Goal: Transaction & Acquisition: Download file/media

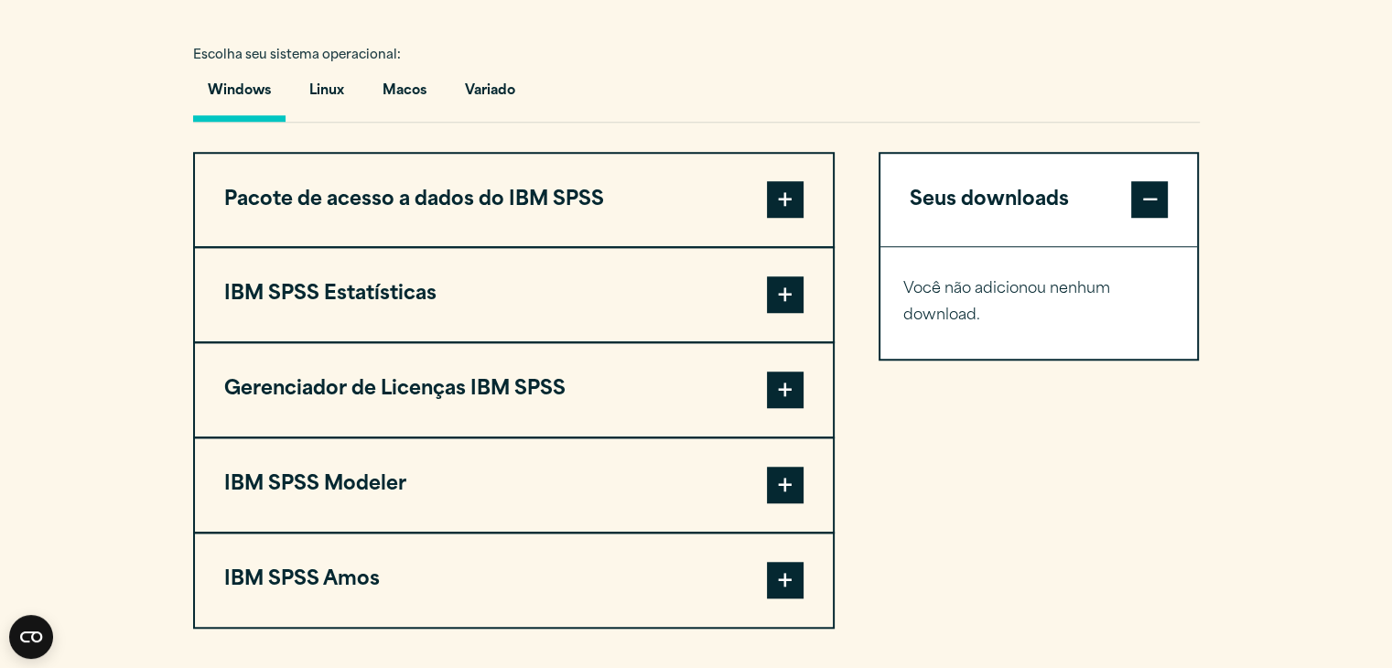
scroll to position [1454, 0]
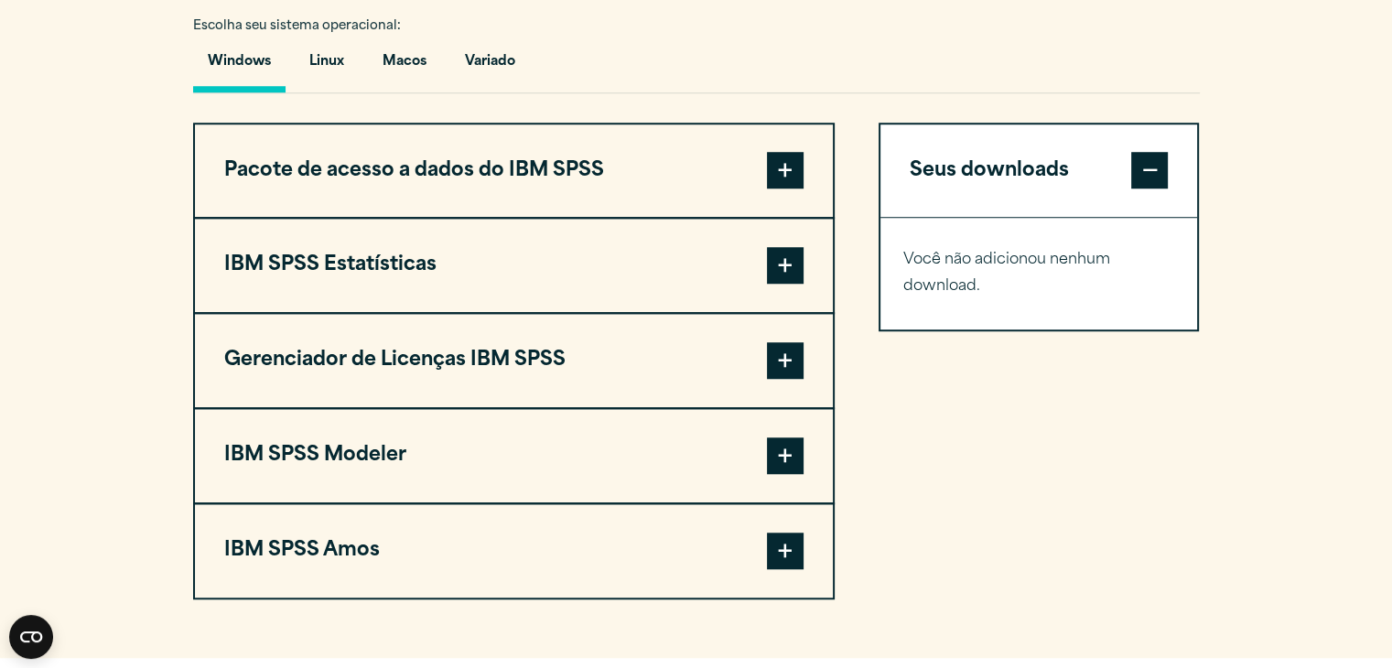
click at [780, 152] on span at bounding box center [785, 170] width 37 height 37
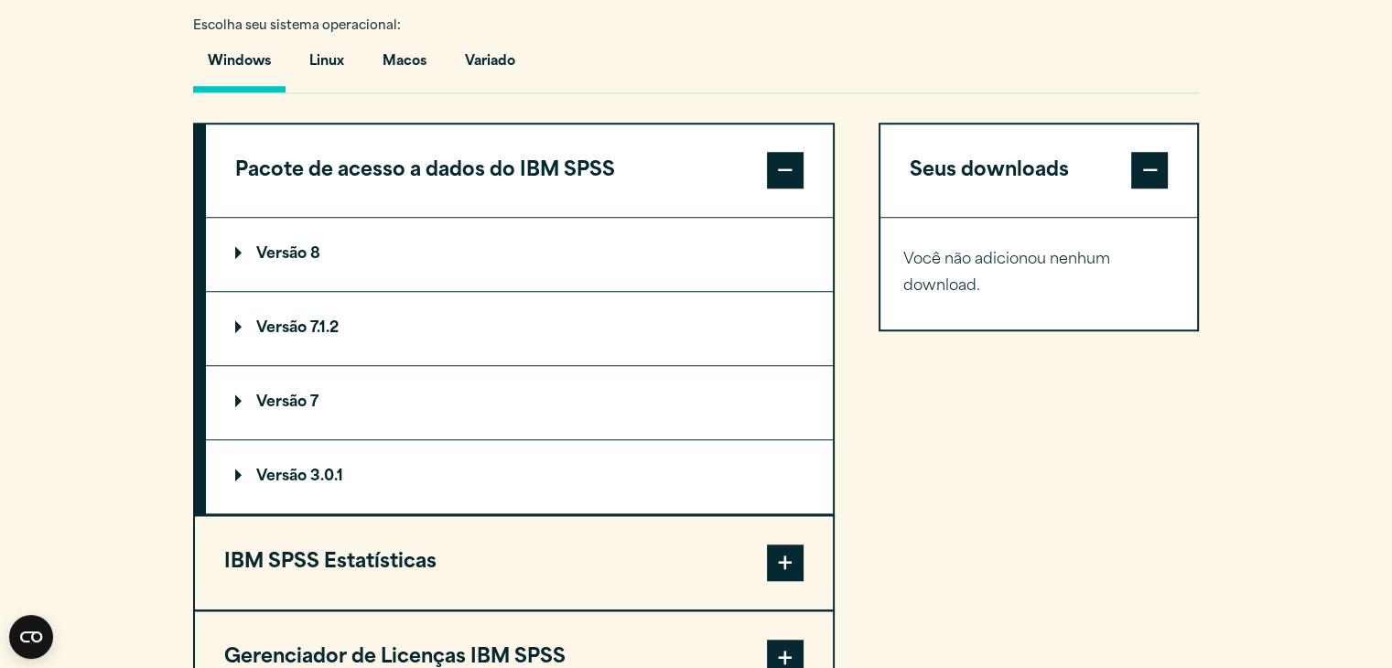
click at [780, 152] on span at bounding box center [785, 170] width 37 height 37
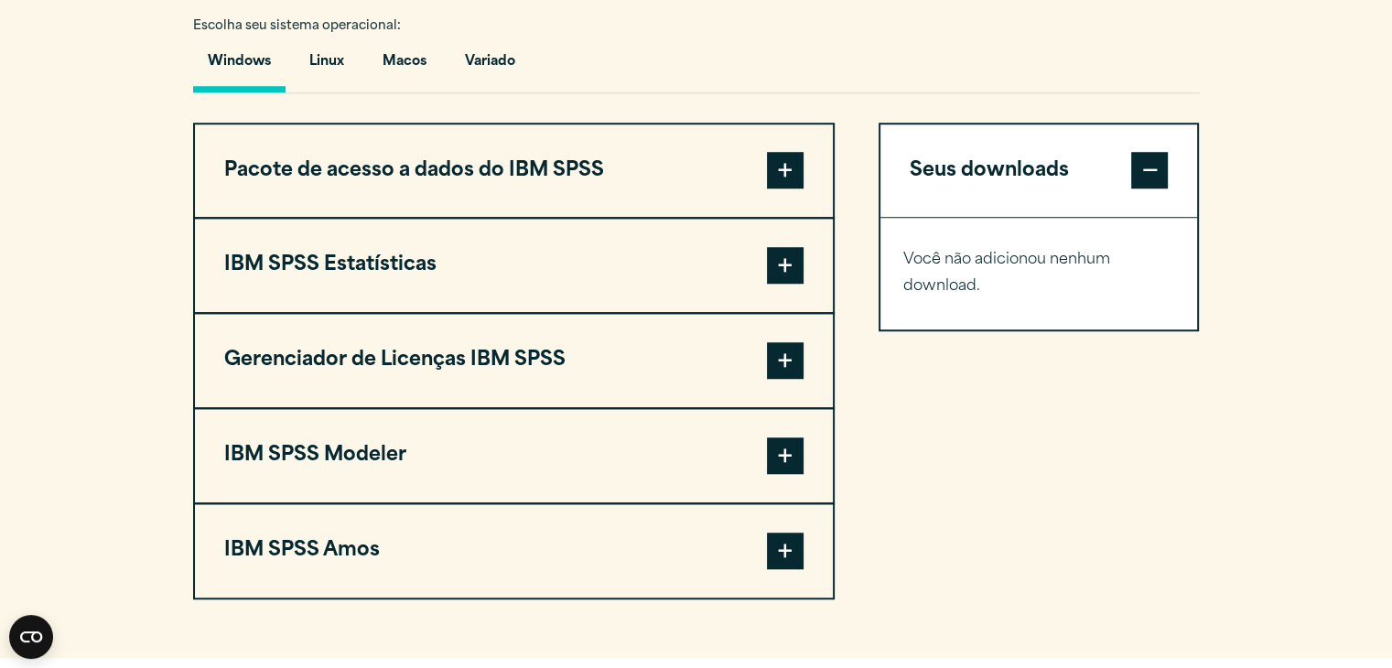
click at [785, 247] on span at bounding box center [785, 265] width 37 height 37
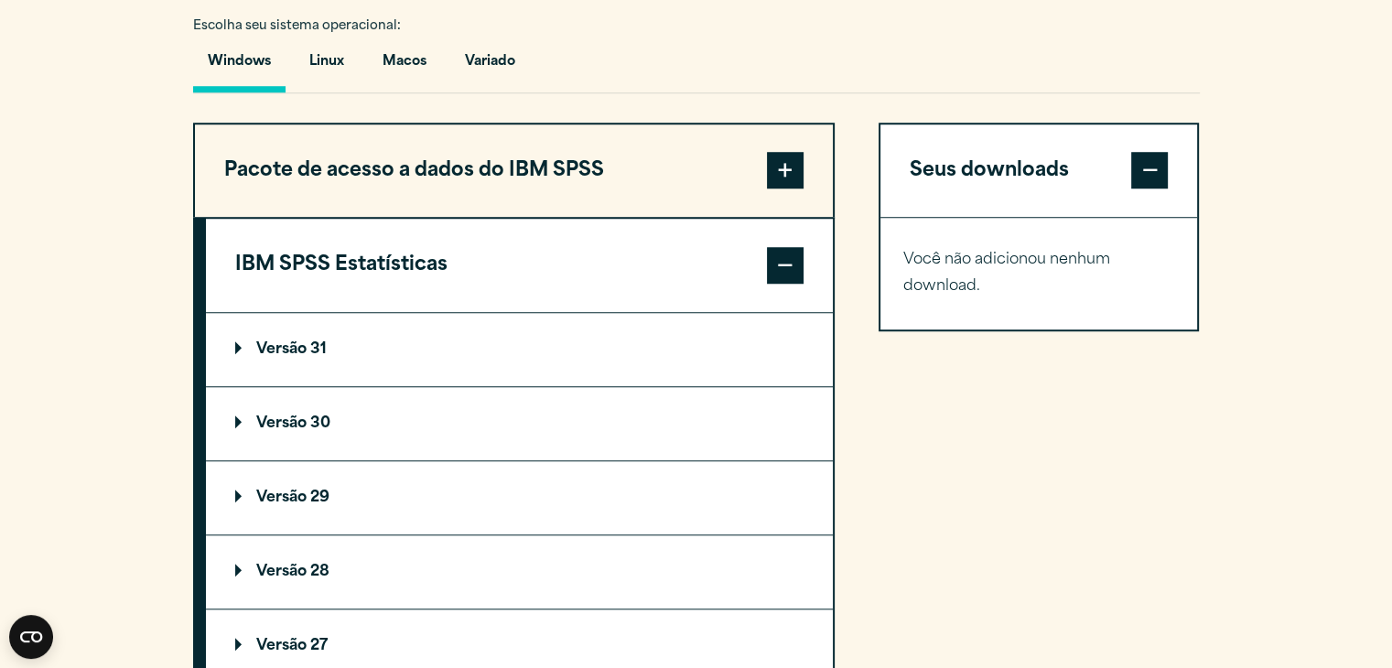
click at [247, 313] on summary "Versão 31" at bounding box center [519, 349] width 627 height 73
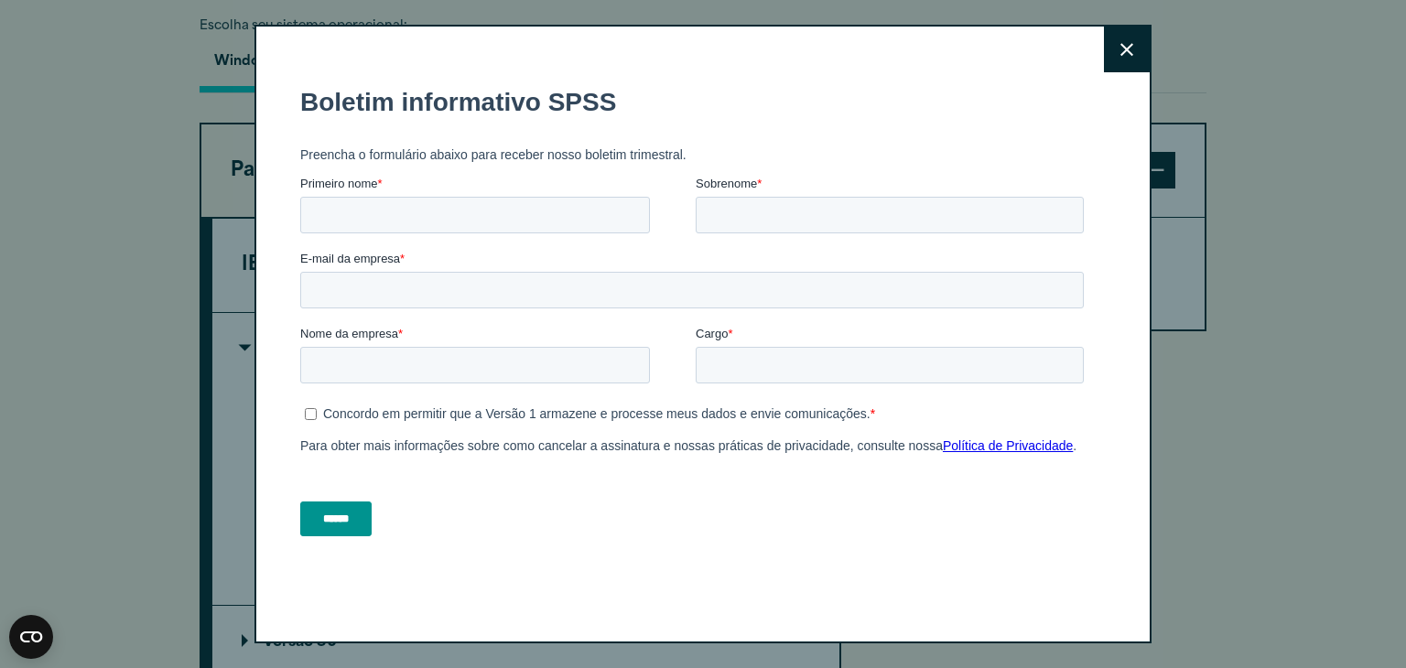
click at [1122, 49] on icon at bounding box center [1126, 50] width 13 height 14
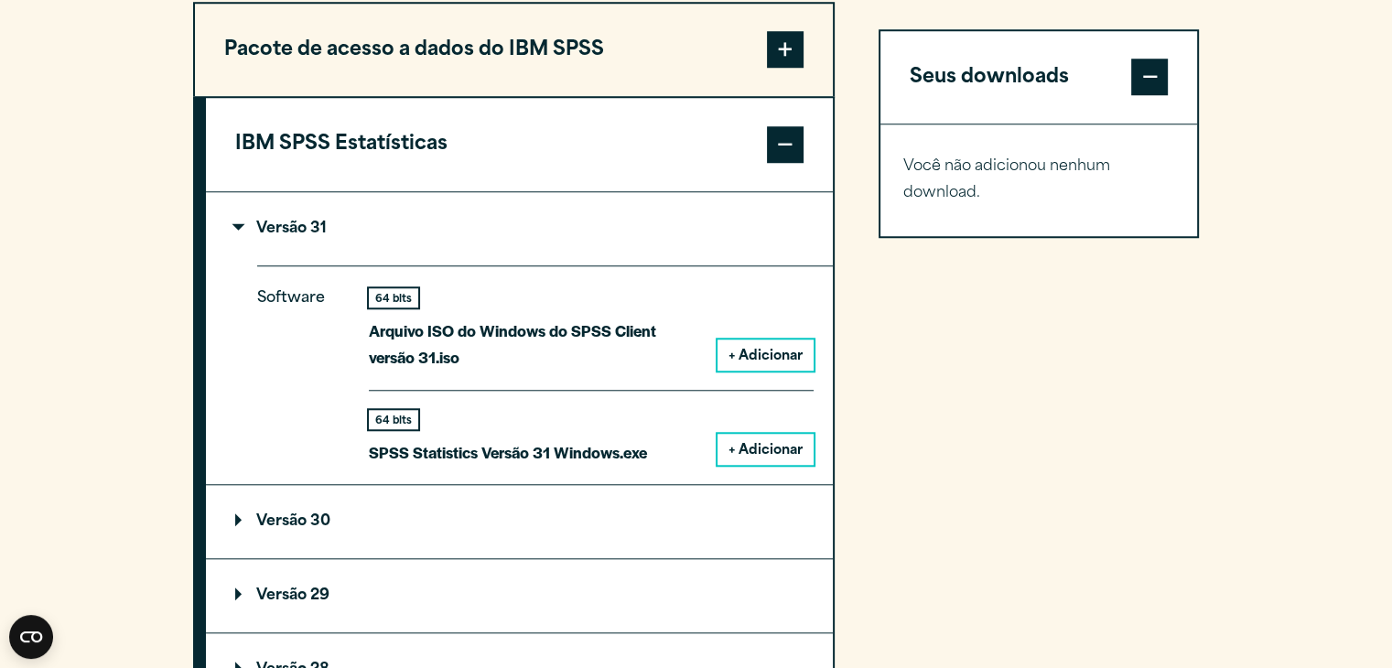
scroll to position [1576, 0]
click at [736, 443] on font "+ Adicionar" at bounding box center [766, 450] width 74 height 14
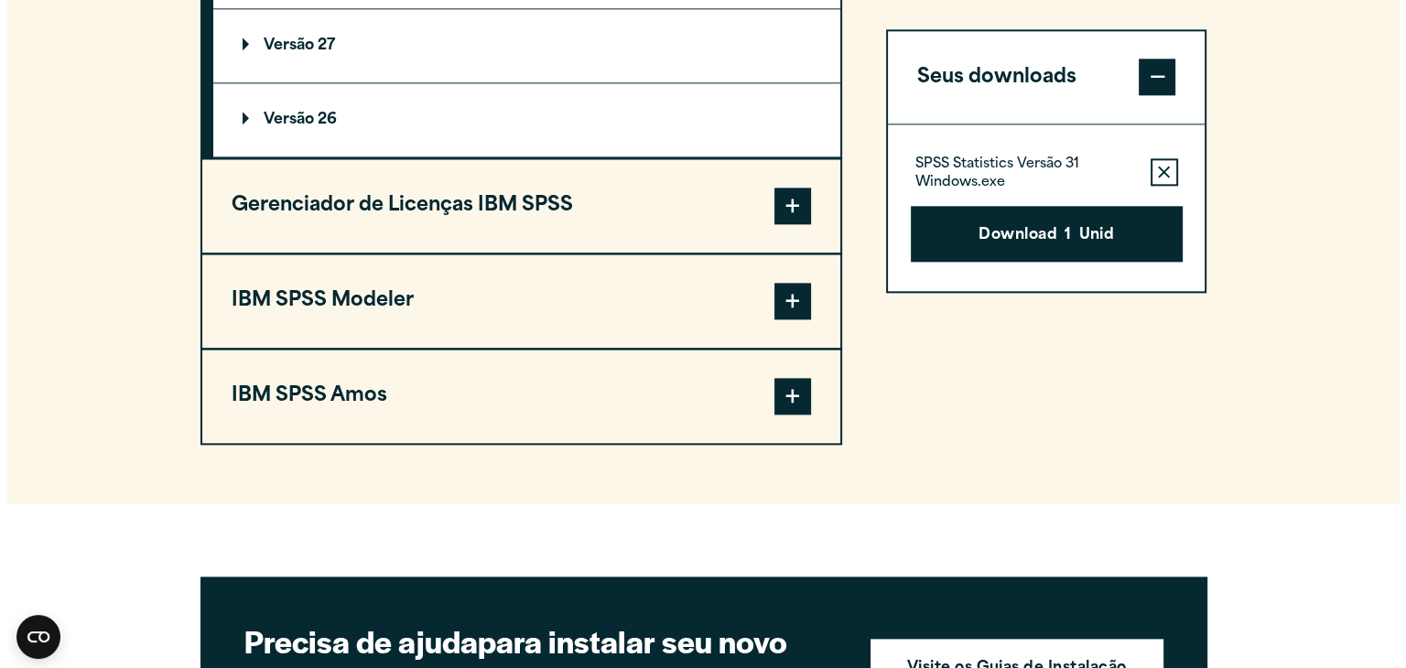
scroll to position [2275, 0]
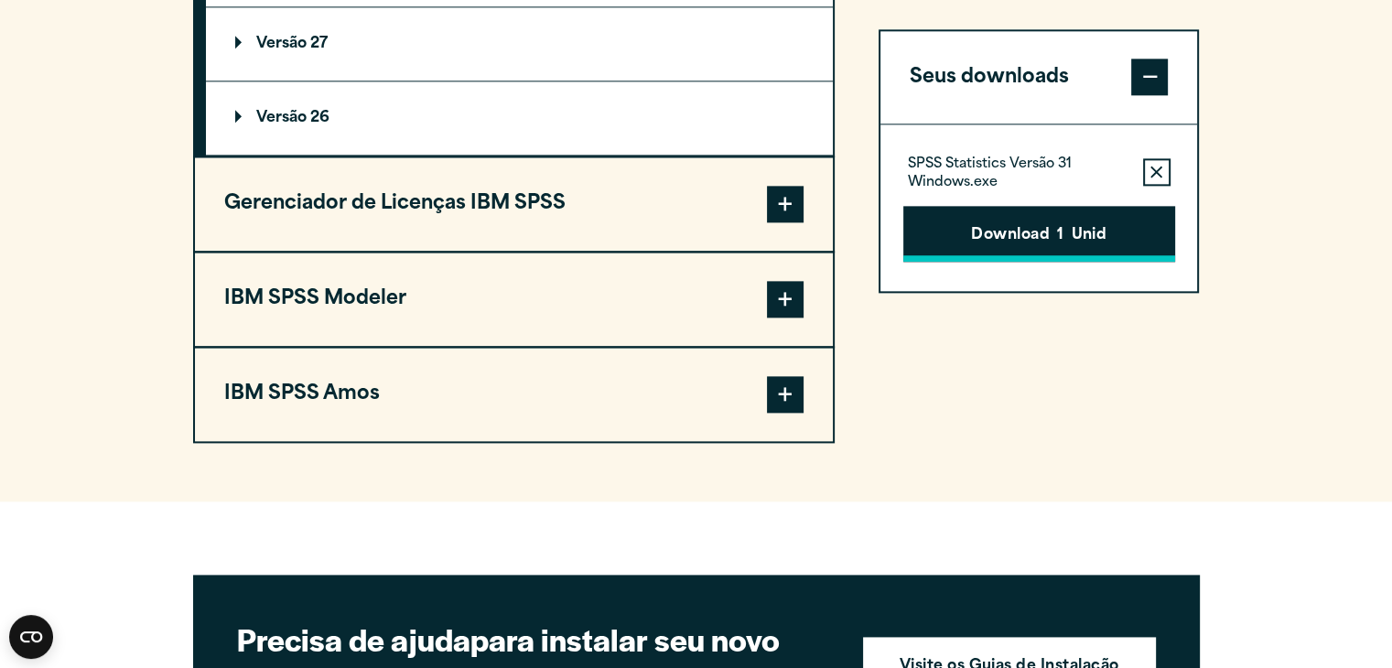
click at [1043, 230] on font "Download" at bounding box center [1010, 235] width 79 height 15
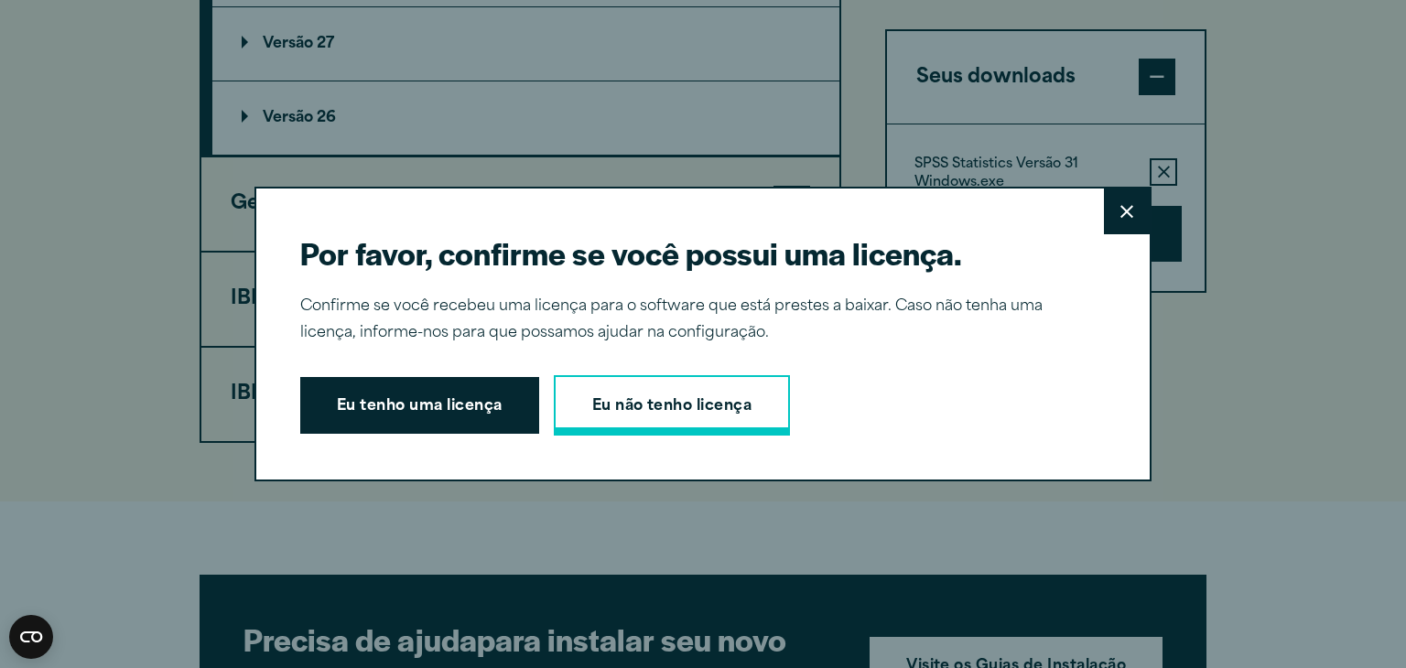
click at [621, 420] on link "Eu não tenho licença" at bounding box center [672, 405] width 237 height 60
click at [379, 395] on font "Eu tenho uma licença" at bounding box center [420, 407] width 166 height 24
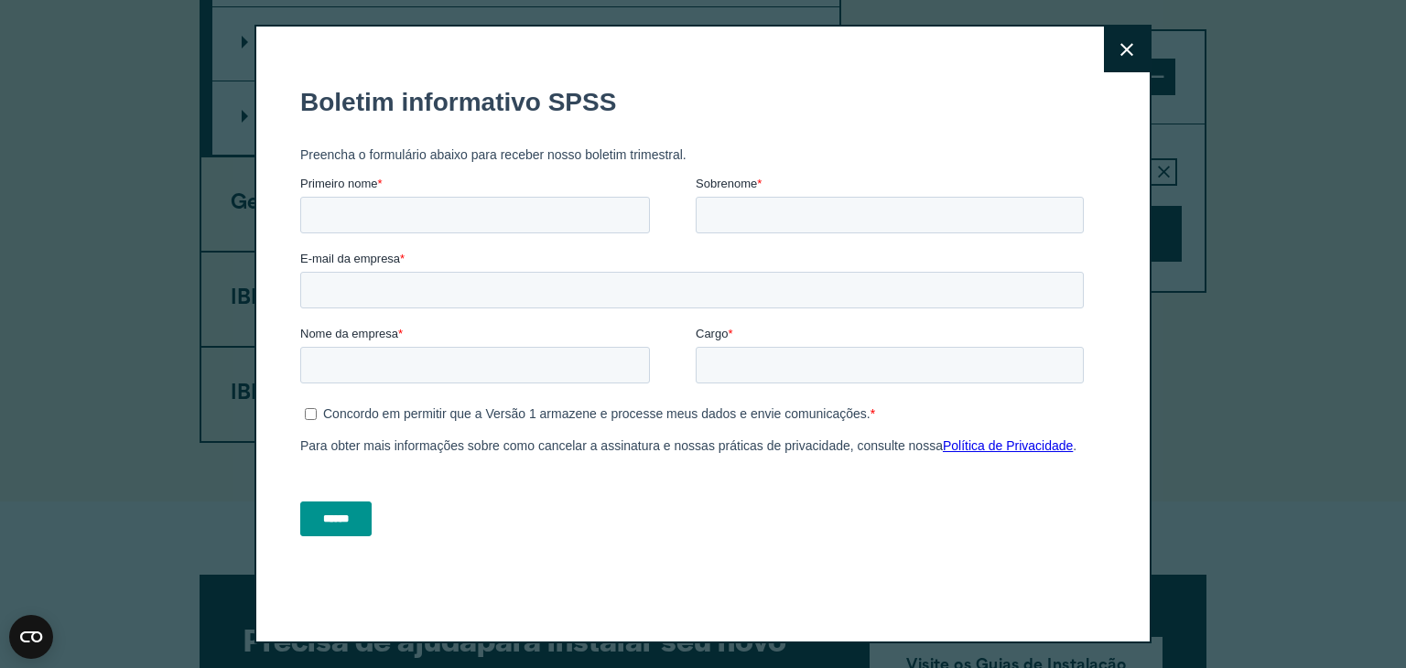
click at [1120, 50] on icon at bounding box center [1126, 49] width 13 height 13
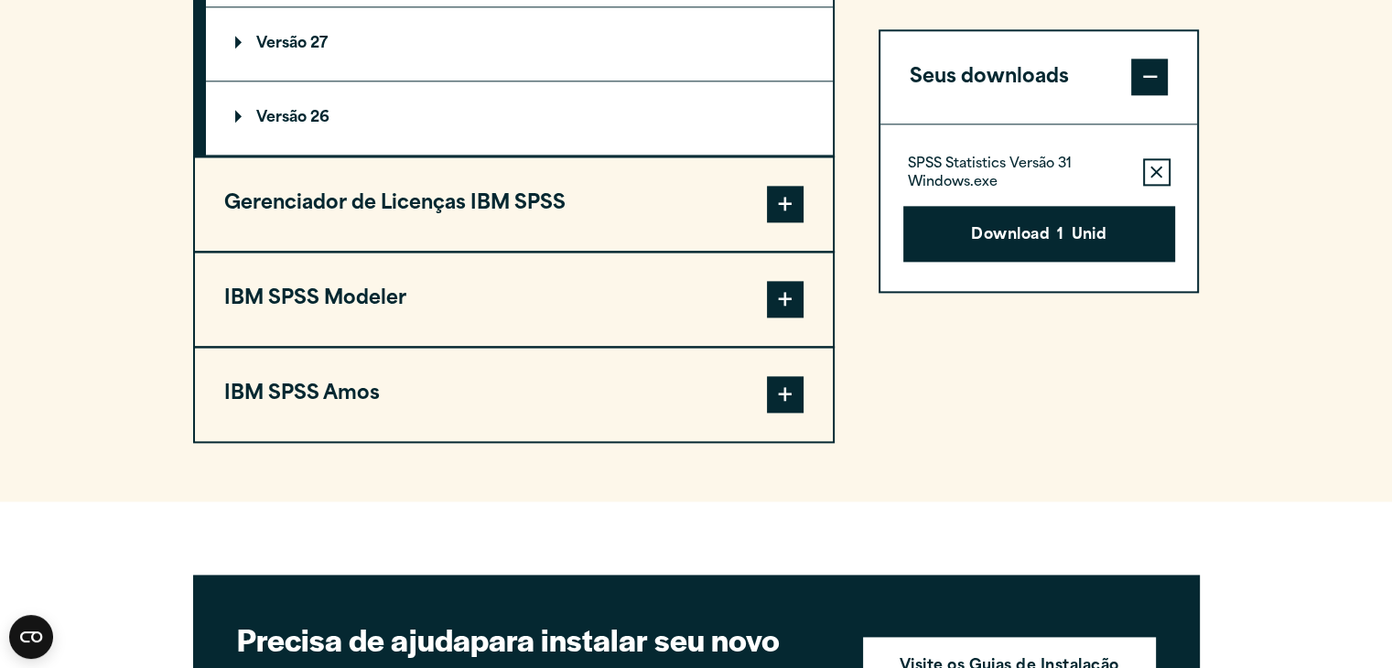
click at [594, 253] on button "IBM SPSS Modeler" at bounding box center [514, 299] width 638 height 93
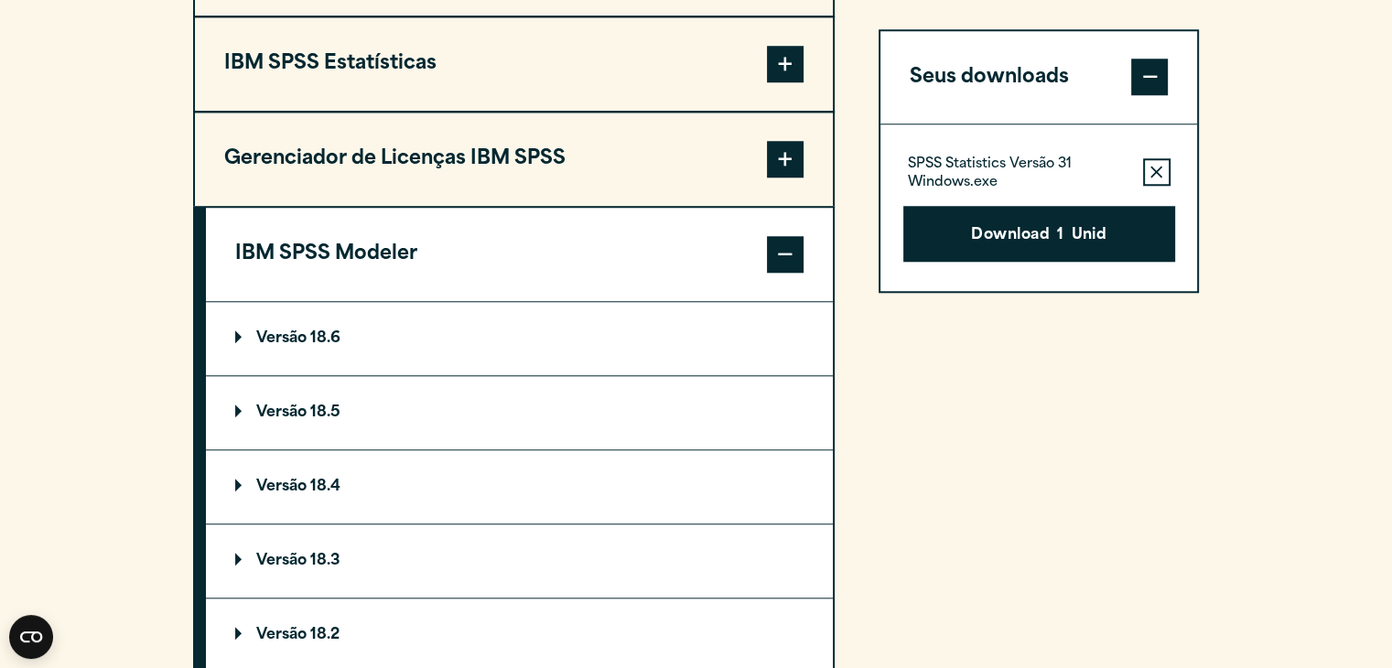
scroll to position [1629, 0]
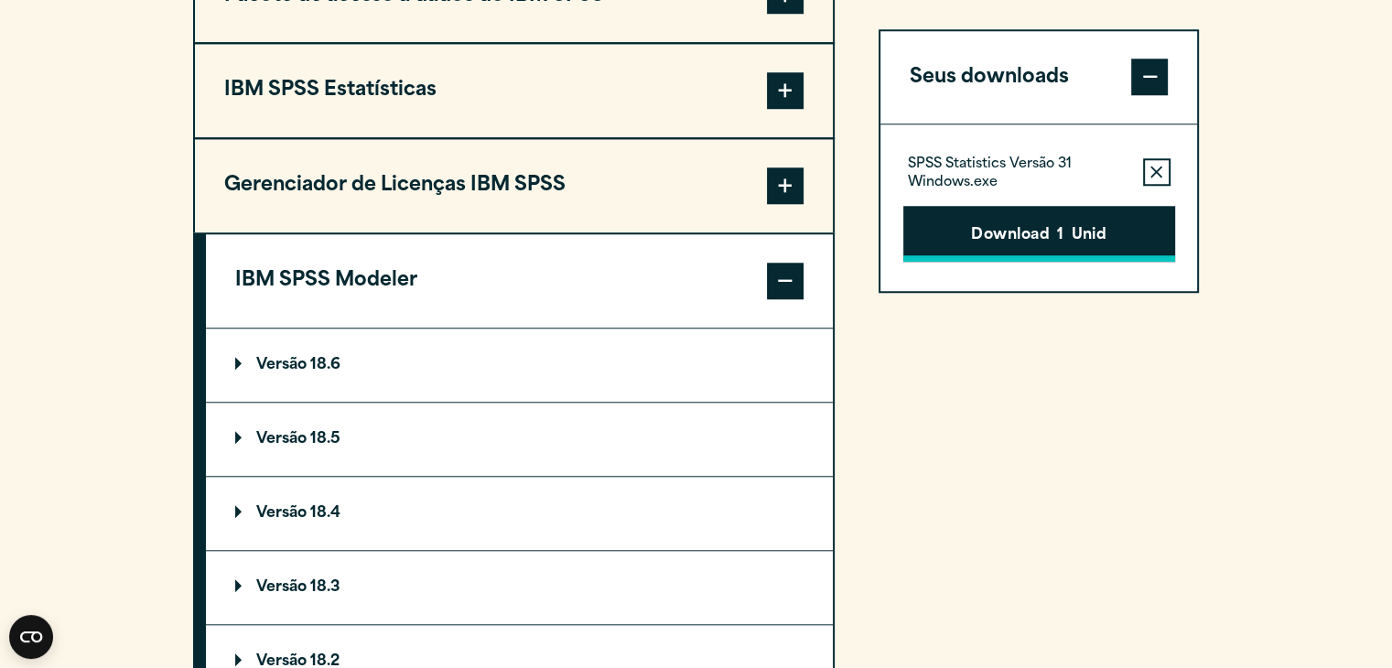
click at [976, 210] on button "Download 1 Unid" at bounding box center [1039, 234] width 272 height 57
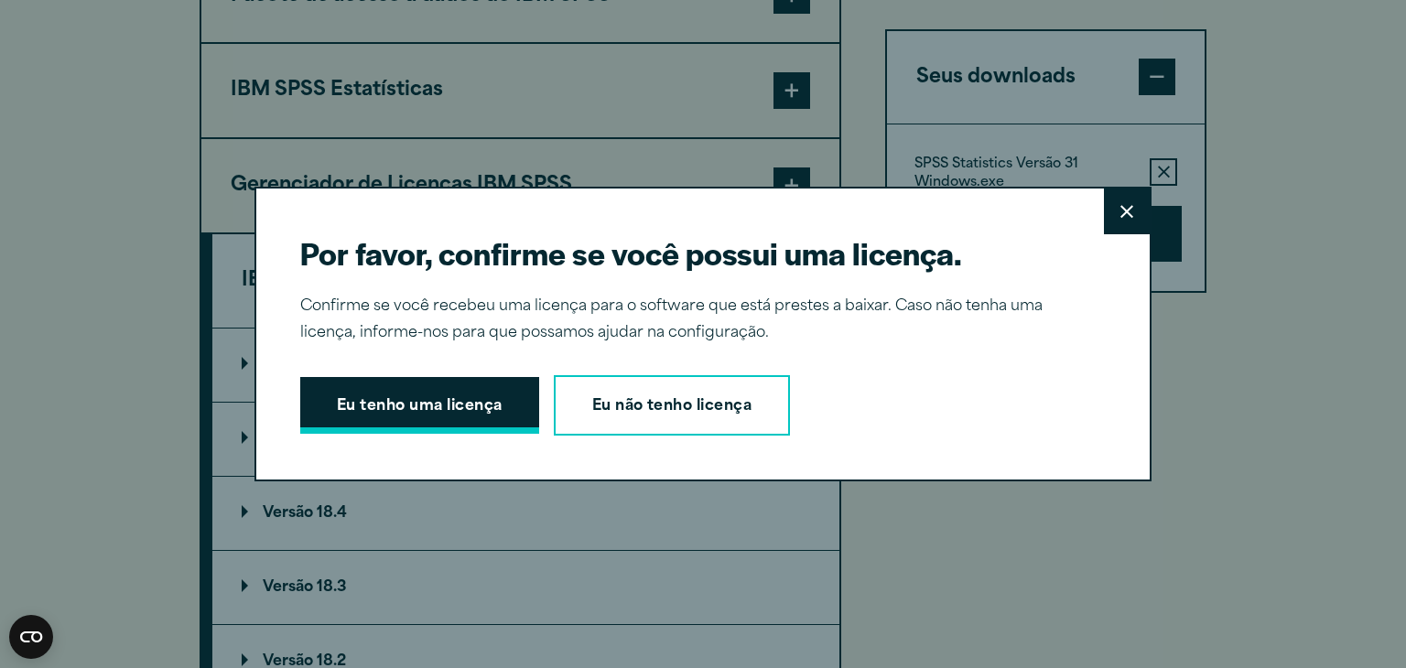
click at [478, 395] on font "Eu tenho uma licença" at bounding box center [420, 407] width 166 height 24
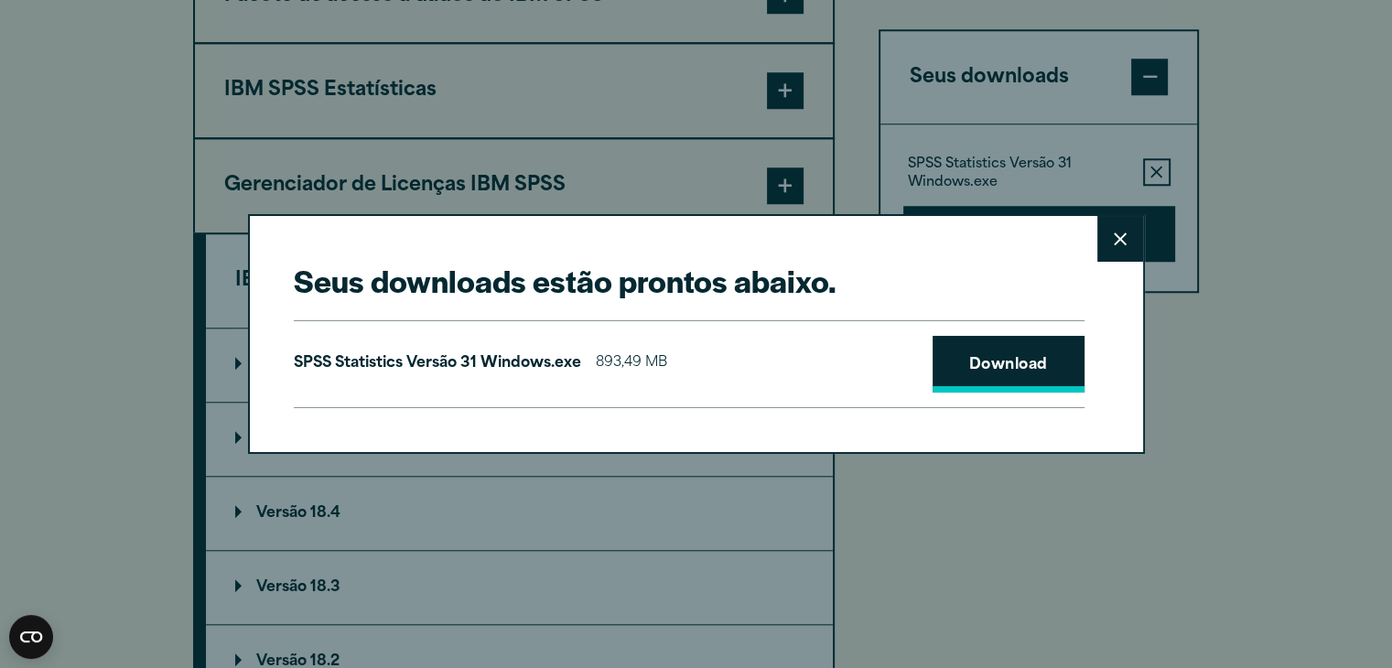
click at [986, 367] on font "Download" at bounding box center [1008, 365] width 79 height 15
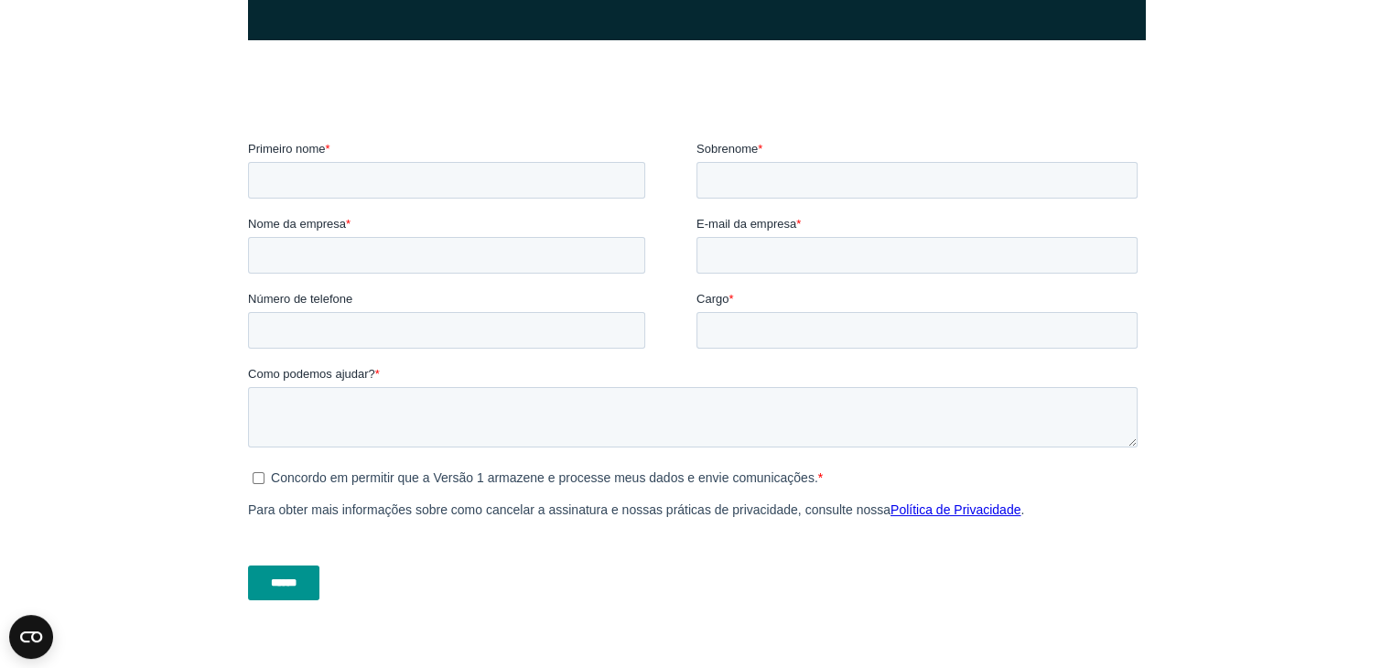
scroll to position [581, 0]
